Goal: Task Accomplishment & Management: Use online tool/utility

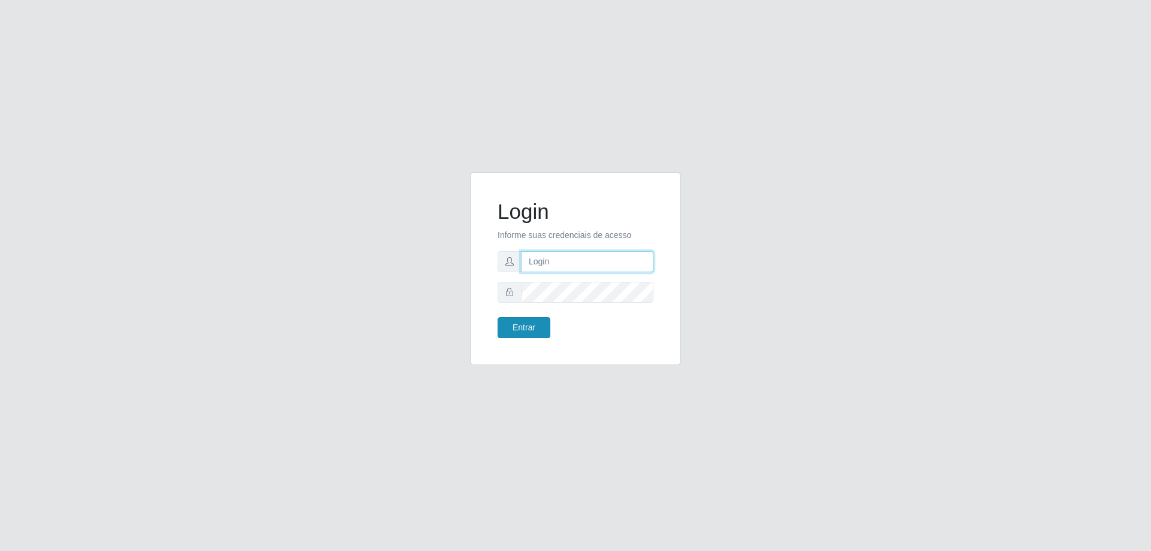
type input "[EMAIL_ADDRESS][DOMAIN_NAME]"
click at [535, 326] on button "Entrar" at bounding box center [524, 327] width 53 height 21
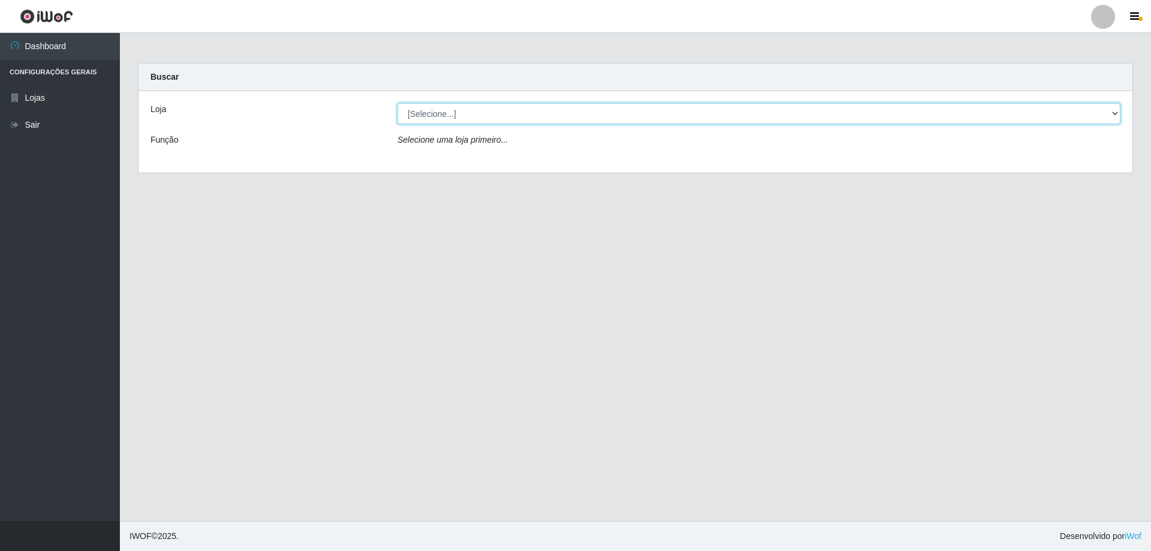
click at [457, 113] on select "[Selecione...] SuperShow Bis - [GEOGRAPHIC_DATA]" at bounding box center [759, 113] width 723 height 21
select select "59"
click at [398, 103] on select "[Selecione...] SuperShow Bis - [GEOGRAPHIC_DATA]" at bounding box center [759, 113] width 723 height 21
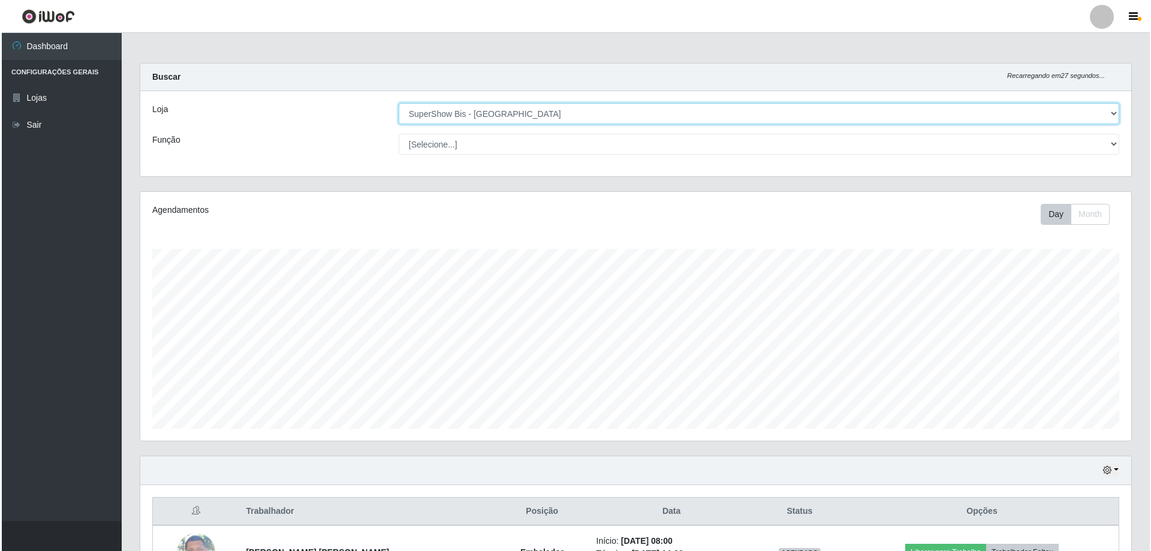
scroll to position [139, 0]
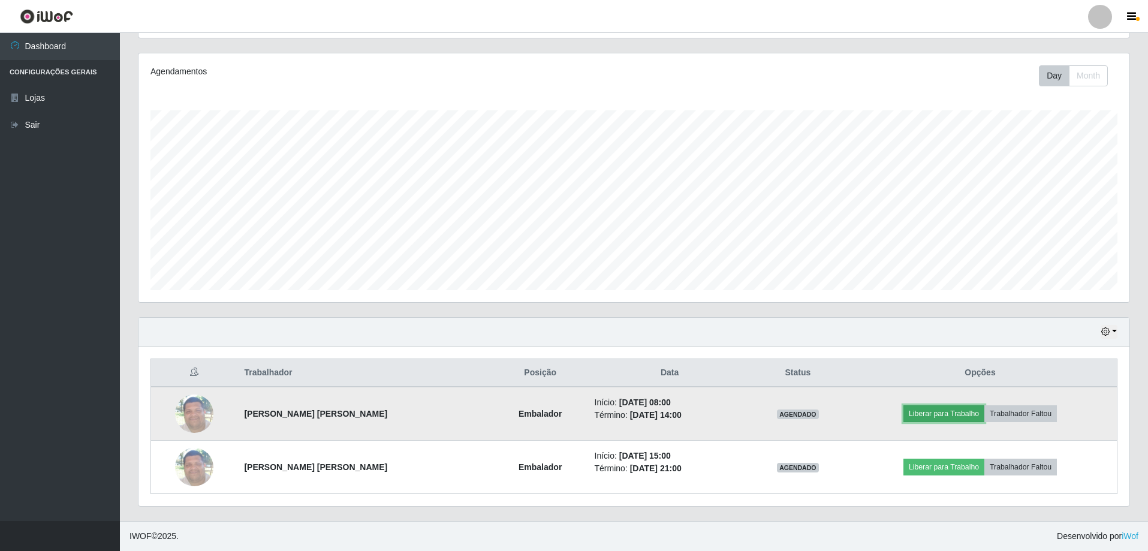
click at [956, 416] on button "Liberar para Trabalho" at bounding box center [944, 413] width 81 height 17
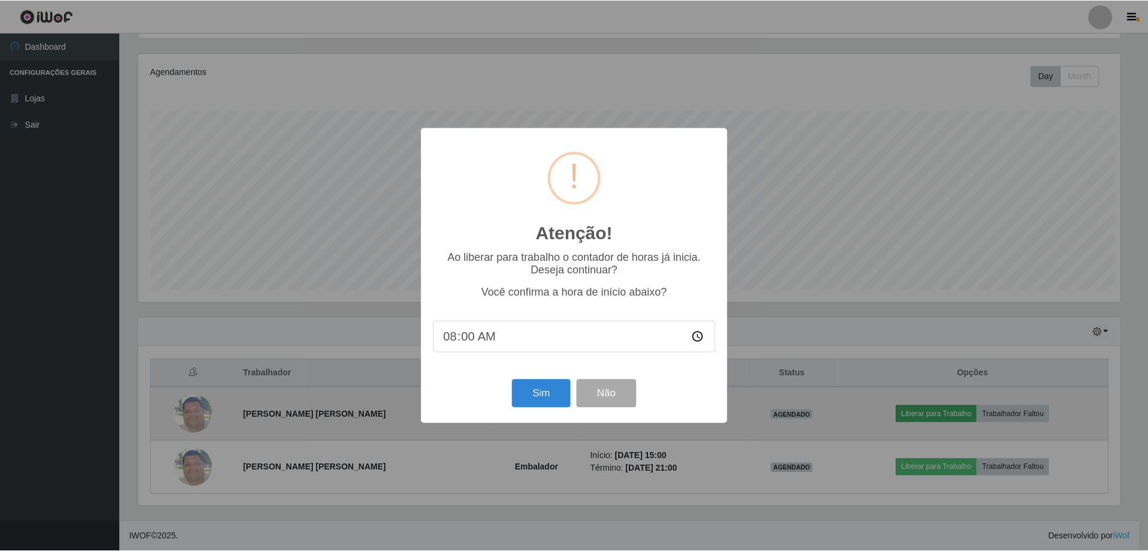
scroll to position [249, 985]
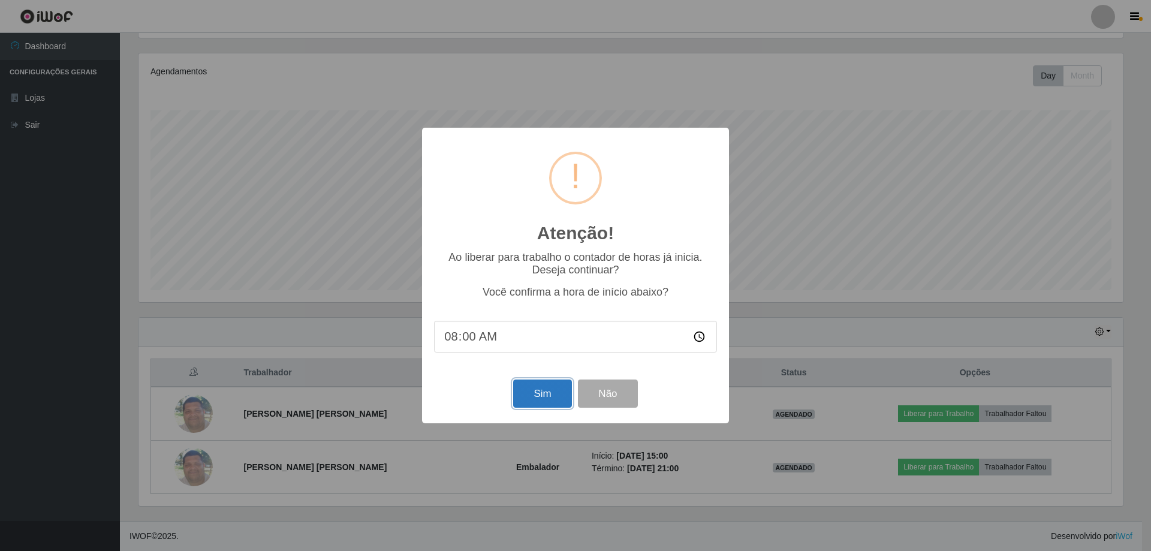
click at [534, 389] on button "Sim" at bounding box center [542, 394] width 58 height 28
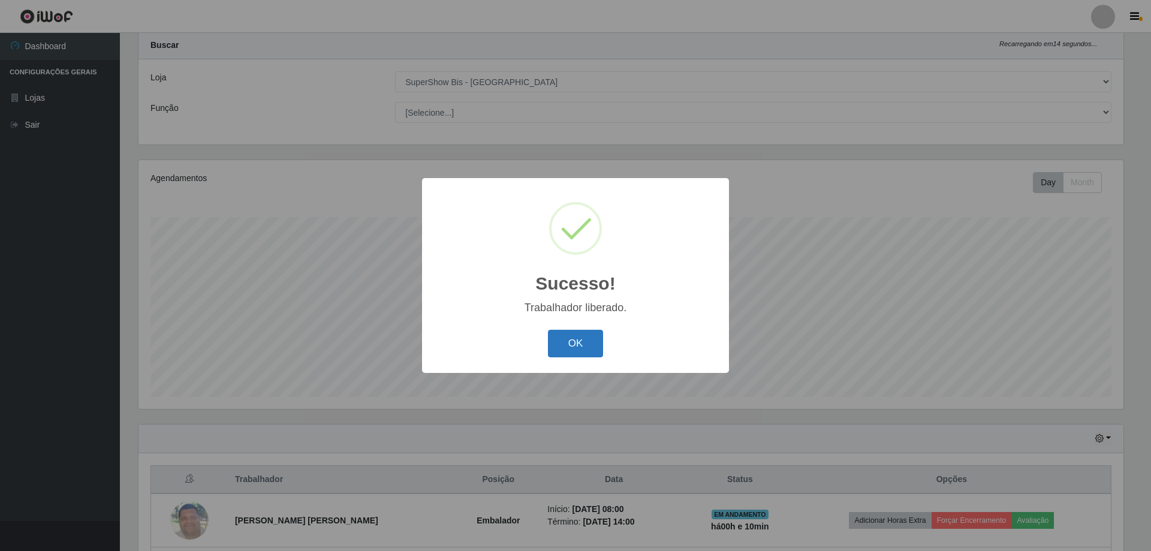
click at [568, 344] on button "OK" at bounding box center [576, 344] width 56 height 28
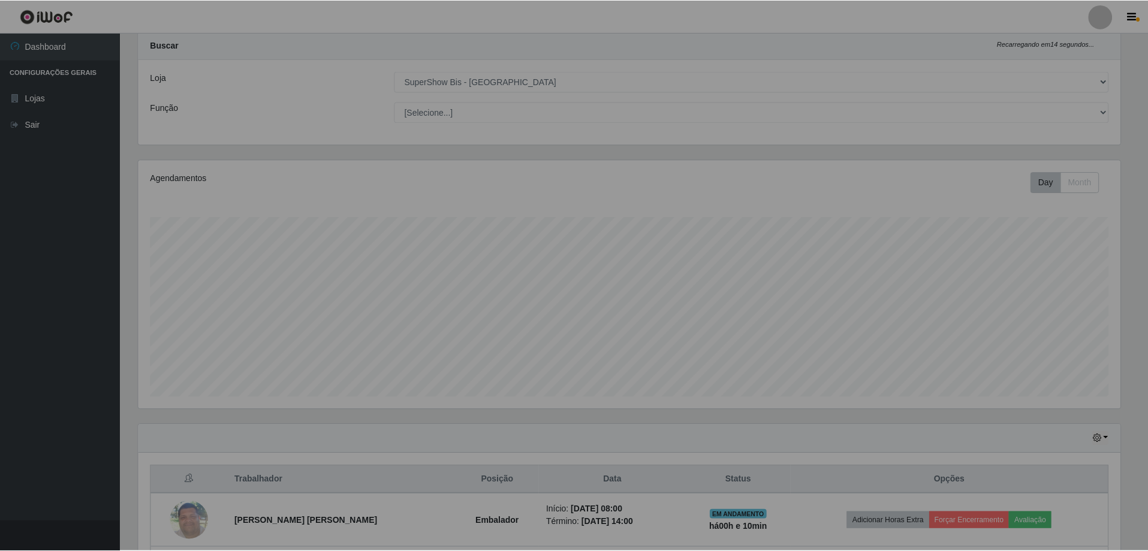
scroll to position [249, 991]
